Goal: Use online tool/utility: Utilize a website feature to perform a specific function

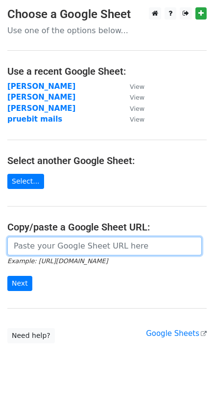
click at [44, 246] on input "url" at bounding box center [104, 246] width 194 height 19
click at [49, 242] on input "url" at bounding box center [104, 246] width 194 height 19
paste input "https://docs.google.com/spreadsheets/d/1E7U3bY8M7Mk7SzlxM87gWQZvt9NBMSwCEiPWQ1u…"
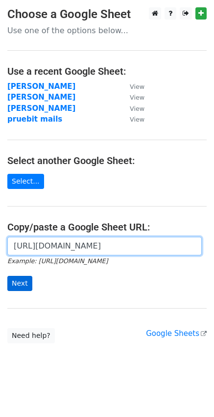
type input "https://docs.google.com/spreadsheets/d/1E7U3bY8M7Mk7SzlxM87gWQZvt9NBMSwCEiPWQ1u…"
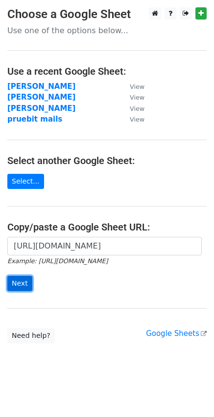
click at [21, 281] on input "Next" at bounding box center [19, 283] width 25 height 15
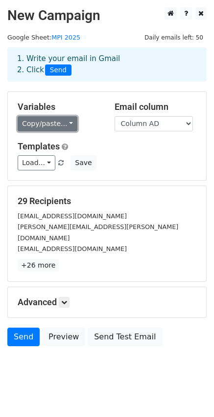
click at [64, 123] on link "Copy/paste..." at bounding box center [48, 123] width 60 height 15
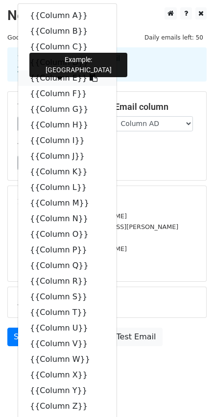
click at [89, 78] on icon at bounding box center [93, 78] width 8 height 8
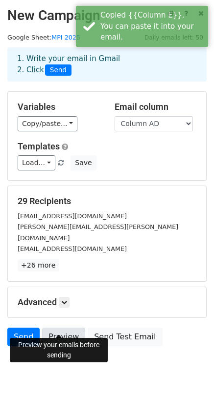
click at [63, 328] on link "Preview" at bounding box center [63, 337] width 43 height 19
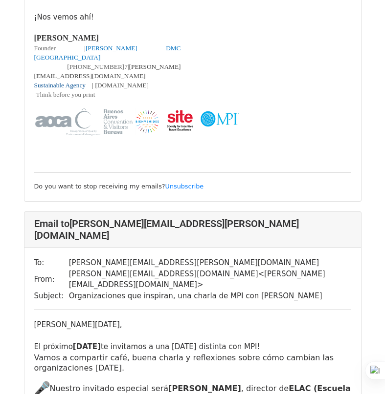
scroll to position [635, 0]
